Goal: Download file/media

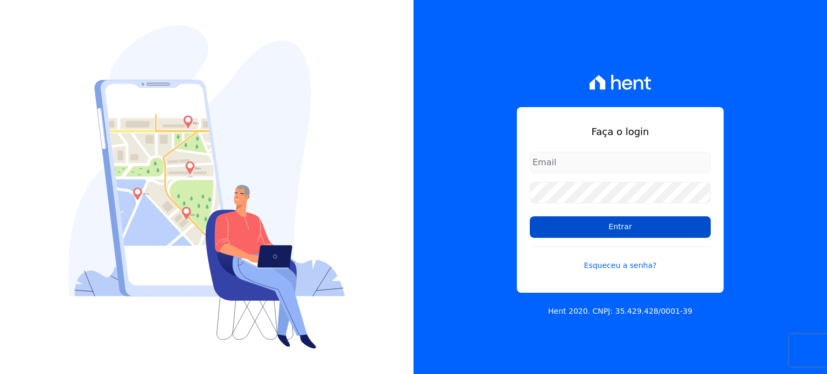
type input "[PERSON_NAME][EMAIL_ADDRESS][DOMAIN_NAME]"
click at [620, 222] on input "Entrar" at bounding box center [620, 227] width 181 height 22
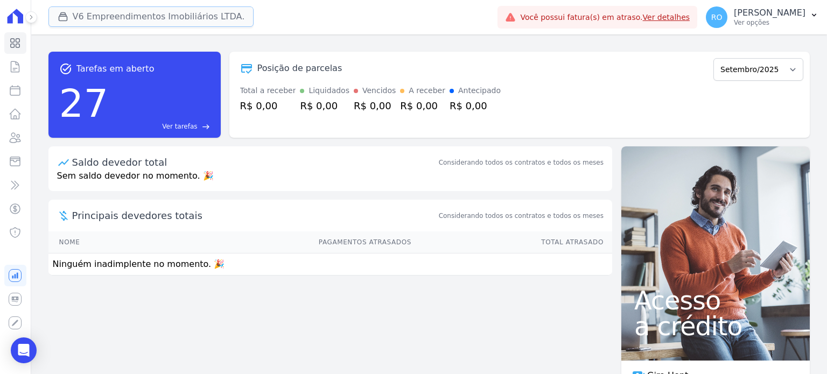
click at [102, 13] on button "V6 Empreendimentos Imobiliários LTDA." at bounding box center [151, 16] width 206 height 20
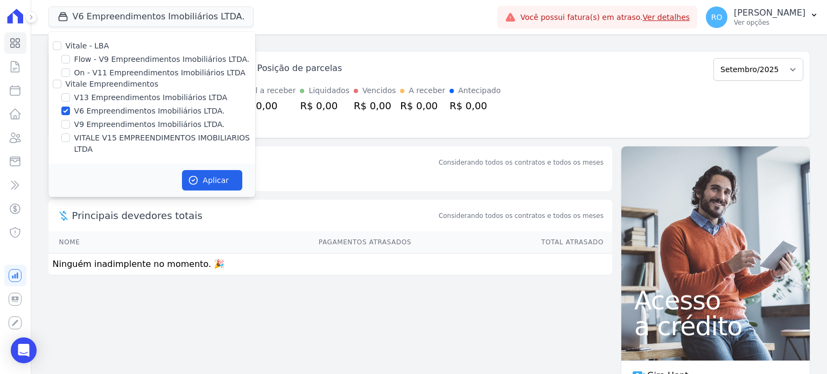
click at [99, 100] on label "V13 Empreendimentos Imobiliários LTDA" at bounding box center [150, 97] width 153 height 11
click at [70, 100] on input "V13 Empreendimentos Imobiliários LTDA" at bounding box center [65, 97] width 9 height 9
checkbox input "true"
click at [94, 122] on label "V9 Empreendimentos Imobiliários LTDA." at bounding box center [149, 124] width 151 height 11
click at [70, 122] on input "V9 Empreendimentos Imobiliários LTDA." at bounding box center [65, 124] width 9 height 9
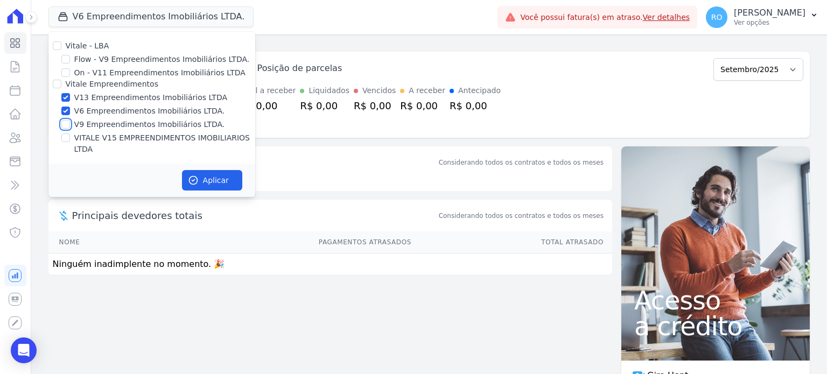
checkbox input "true"
click at [95, 111] on label "V6 Empreendimentos Imobiliários LTDA." at bounding box center [149, 111] width 151 height 11
click at [70, 111] on input "V6 Empreendimentos Imobiliários LTDA." at bounding box center [65, 111] width 9 height 9
checkbox input "false"
click at [99, 133] on label "VITALE V15 EMPREENDIMENTOS IMOBILIARIOS LTDA" at bounding box center [164, 143] width 181 height 23
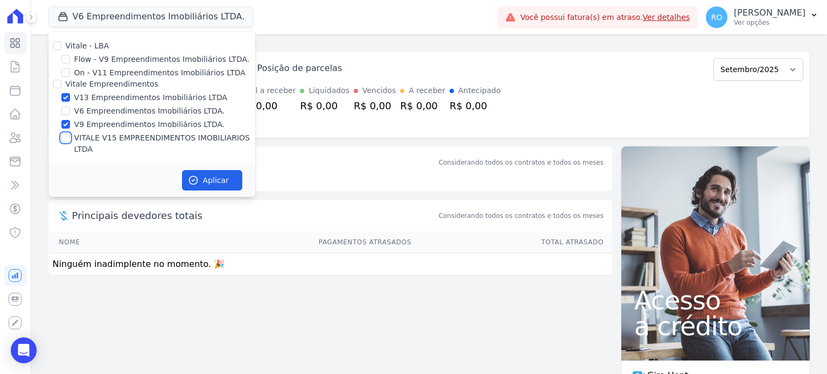
click at [70, 134] on input "VITALE V15 EMPREENDIMENTOS IMOBILIARIOS LTDA" at bounding box center [65, 138] width 9 height 9
checkbox input "true"
click at [99, 124] on label "V9 Empreendimentos Imobiliários LTDA." at bounding box center [149, 124] width 151 height 11
click at [70, 124] on input "V9 Empreendimentos Imobiliários LTDA." at bounding box center [65, 124] width 9 height 9
checkbox input "false"
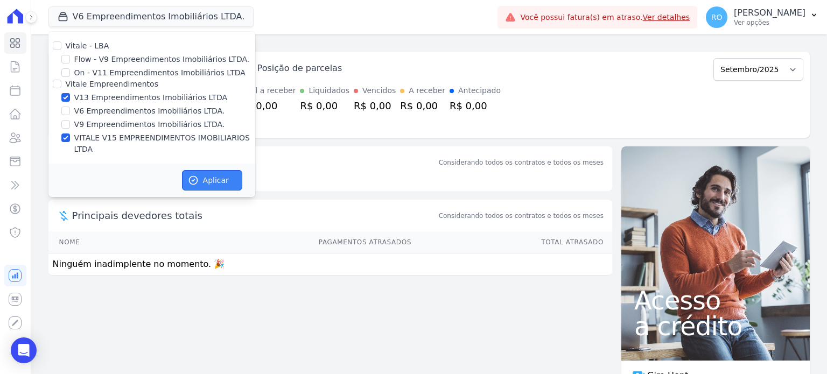
click at [207, 170] on button "Aplicar" at bounding box center [212, 180] width 60 height 20
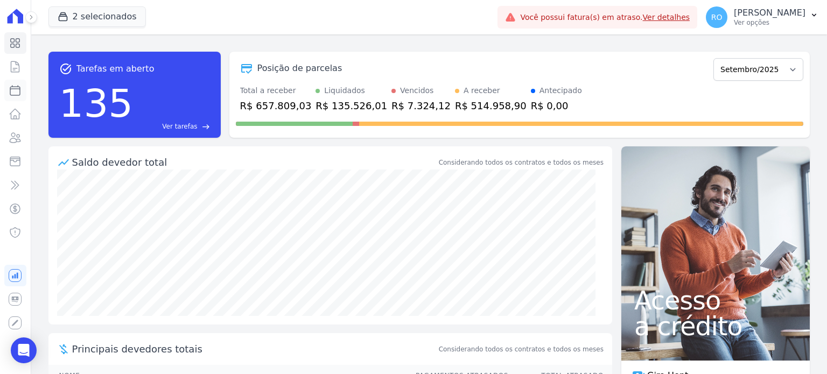
click at [16, 95] on icon at bounding box center [15, 91] width 10 height 10
select select
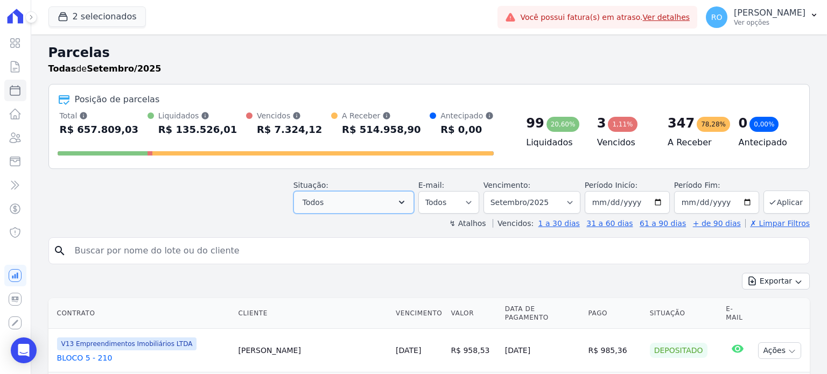
click at [398, 197] on button "Todos" at bounding box center [353, 202] width 121 height 23
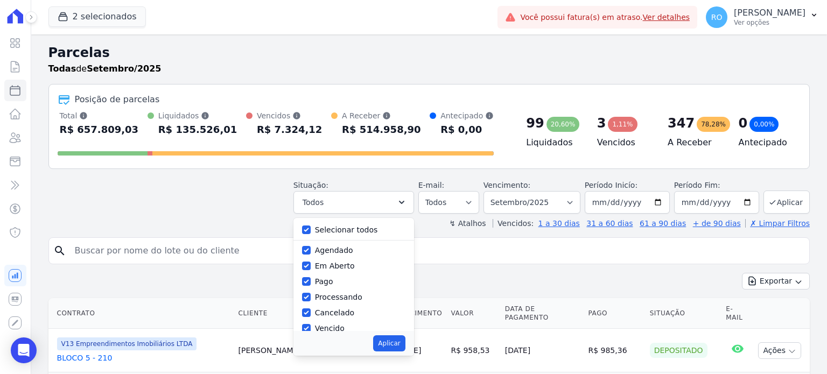
click at [356, 234] on label "Selecionar todos" at bounding box center [346, 230] width 63 height 9
click at [311, 234] on input "Selecionar todos" at bounding box center [306, 230] width 9 height 9
checkbox input "false"
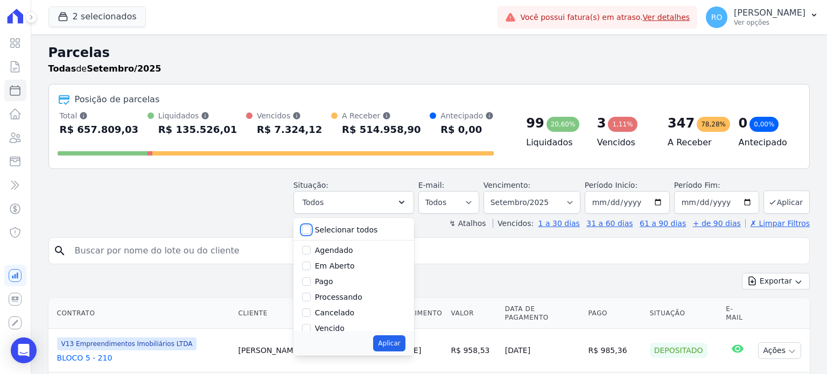
checkbox input "false"
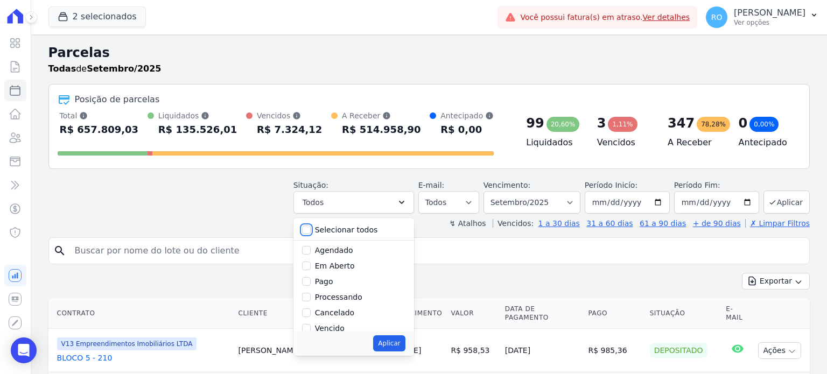
checkbox input "false"
click at [333, 282] on label "Pago" at bounding box center [324, 281] width 18 height 9
click at [311, 282] on input "Pago" at bounding box center [306, 281] width 9 height 9
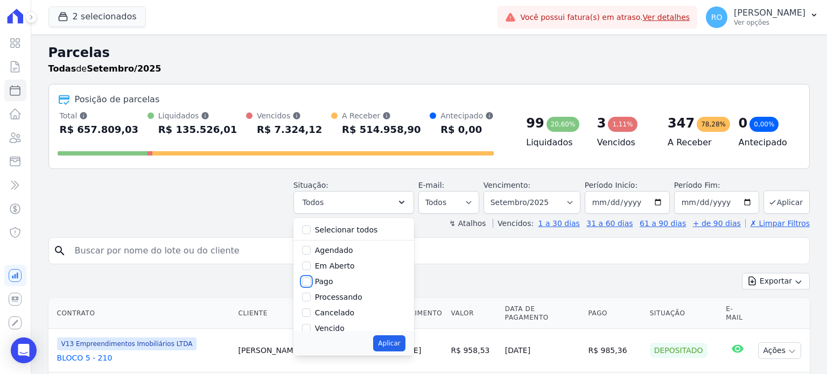
checkbox input "true"
click at [342, 292] on label "Transferindo" at bounding box center [338, 290] width 47 height 9
click at [311, 292] on input "Transferindo" at bounding box center [306, 290] width 9 height 9
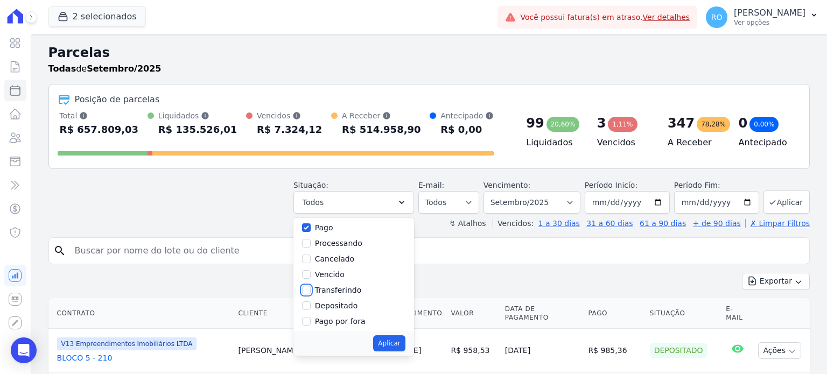
checkbox input "true"
click at [342, 302] on label "Depositado" at bounding box center [336, 306] width 43 height 9
click at [311, 302] on input "Depositado" at bounding box center [306, 306] width 9 height 9
checkbox input "true"
click at [394, 341] on button "Aplicar" at bounding box center [389, 343] width 32 height 16
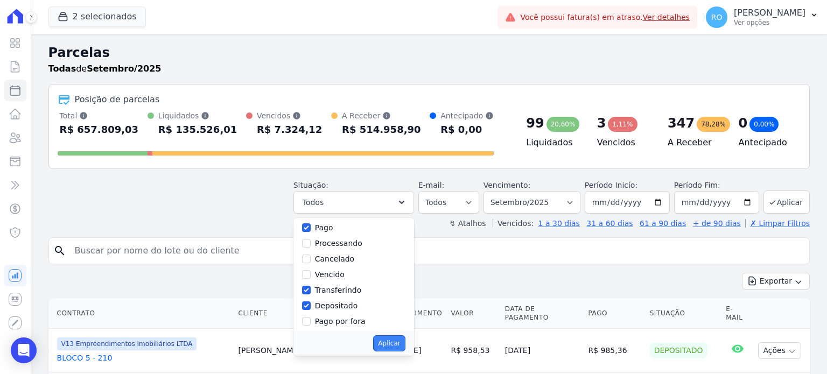
select select "paid"
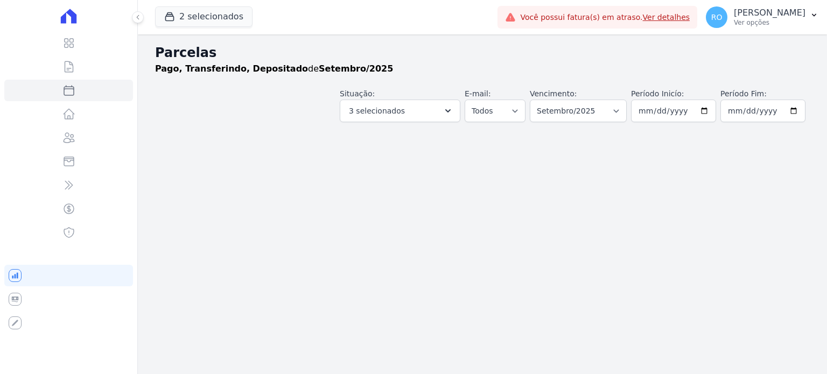
select select
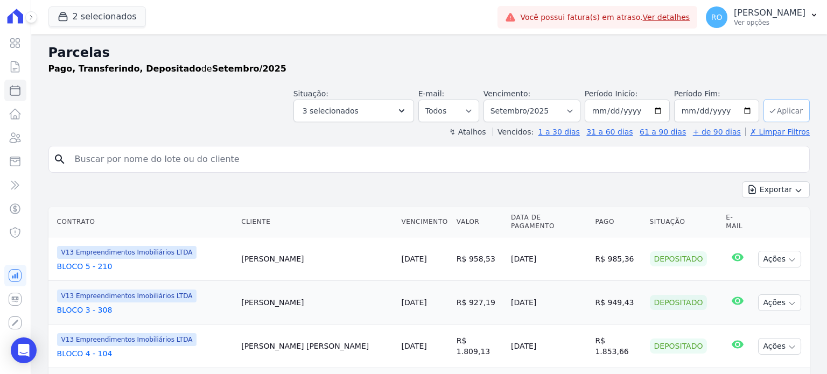
click at [769, 109] on icon "submit" at bounding box center [772, 111] width 9 height 9
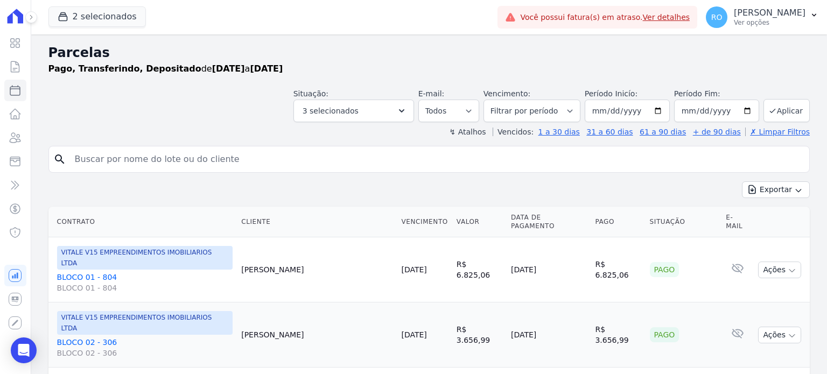
select select
click at [756, 188] on button "Exportar" at bounding box center [776, 189] width 68 height 17
click at [755, 228] on span "Exportar CSV" at bounding box center [774, 233] width 57 height 11
click at [755, 17] on p "[PERSON_NAME]" at bounding box center [770, 13] width 72 height 11
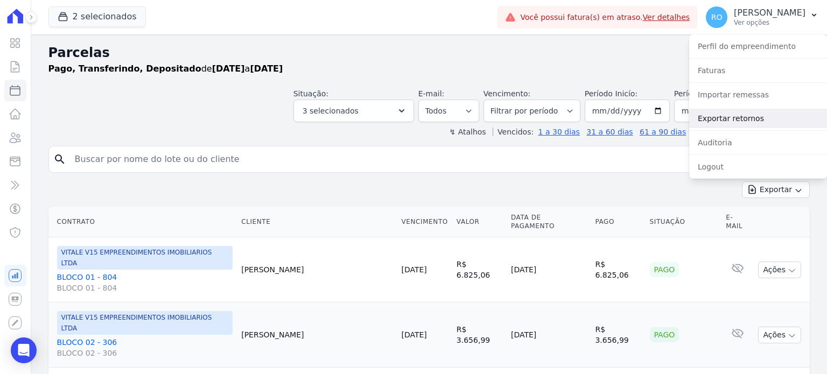
click at [732, 121] on link "Exportar retornos" at bounding box center [758, 118] width 138 height 19
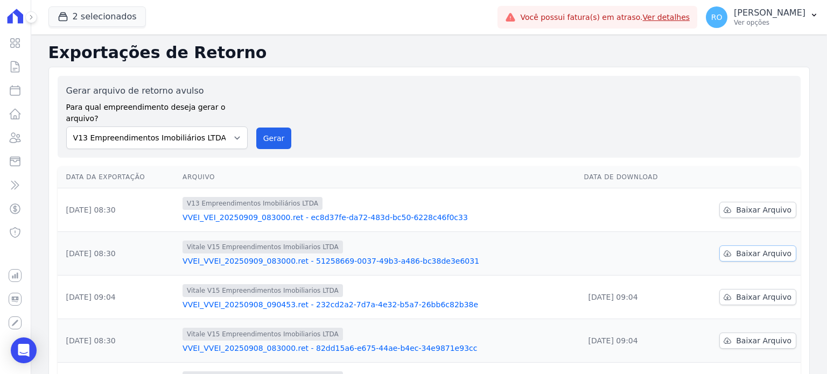
click at [736, 248] on span "Baixar Arquivo" at bounding box center [763, 253] width 55 height 11
click at [739, 205] on span "Baixar Arquivo" at bounding box center [763, 210] width 55 height 11
click at [265, 128] on button "Gerar" at bounding box center [274, 139] width 36 height 22
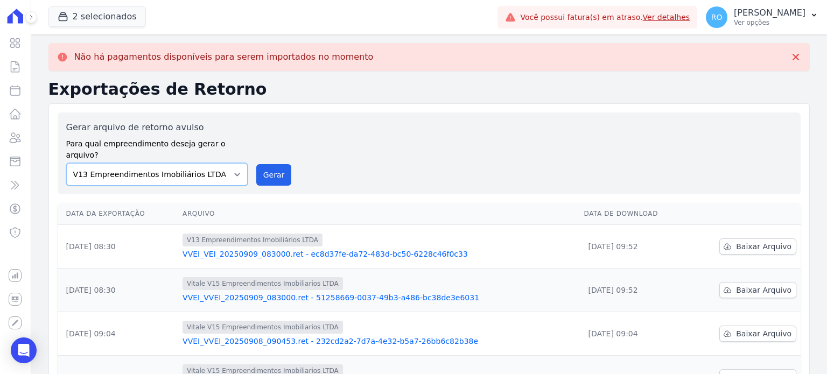
click at [232, 163] on select "Flow - V9 Empreendimentos Imobiliários LTDA. On - V11 Empreendimentos Imobiliár…" at bounding box center [156, 174] width 181 height 23
select select "43a01992-2921-4595-aa0d-28e05d992a61"
click at [66, 163] on select "Flow - V9 Empreendimentos Imobiliários LTDA. On - V11 Empreendimentos Imobiliár…" at bounding box center [156, 174] width 181 height 23
click at [272, 168] on button "Gerar" at bounding box center [274, 175] width 36 height 22
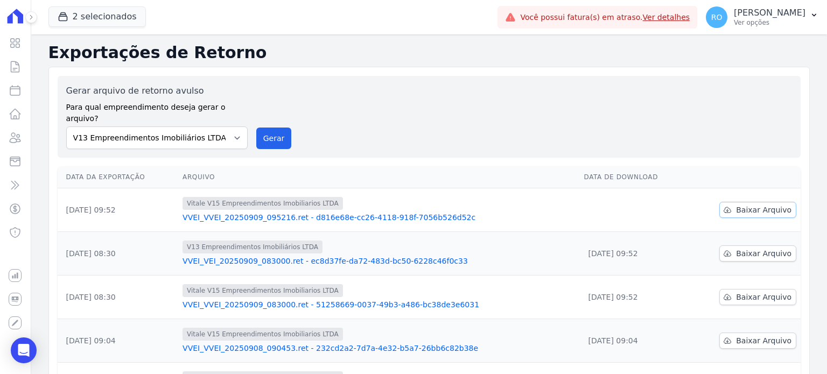
click at [732, 202] on link "Baixar Arquivo" at bounding box center [757, 210] width 77 height 16
drag, startPoint x: 479, startPoint y: 64, endPoint x: 237, endPoint y: 38, distance: 243.1
click at [472, 64] on div "Exportações de Retorno Gerar arquivo de retorno avulso Para qual empreendimento…" at bounding box center [428, 357] width 761 height 629
